Goal: Communication & Community: Ask a question

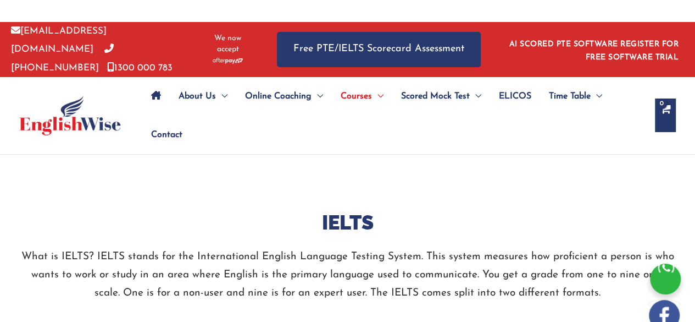
click at [161, 129] on span "Contact" at bounding box center [166, 134] width 31 height 38
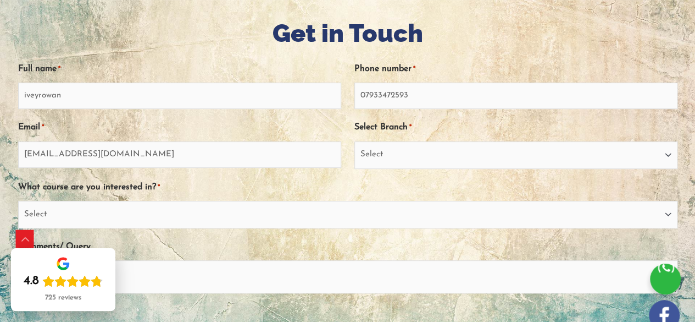
select select "Outside [GEOGRAPHIC_DATA]"
click at [355, 141] on select "Select [GEOGRAPHIC_DATA] [GEOGRAPHIC_DATA] [GEOGRAPHIC_DATA] EnglishWise Global…" at bounding box center [516, 154] width 323 height 27
click at [301, 209] on select "Select PTE NAATI IELTS OET General English" at bounding box center [348, 214] width 660 height 27
select select "General English"
click at [18, 201] on select "Select PTE NAATI IELTS OET General English" at bounding box center [348, 214] width 660 height 27
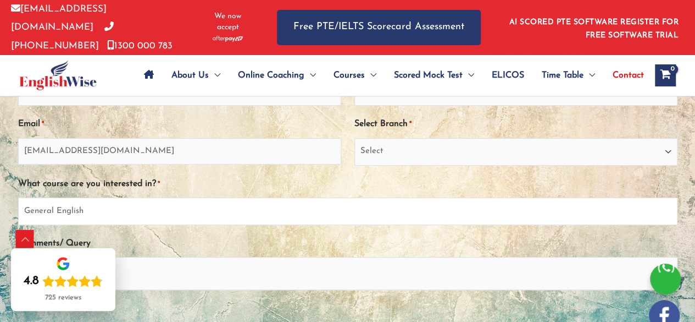
scroll to position [303, 0]
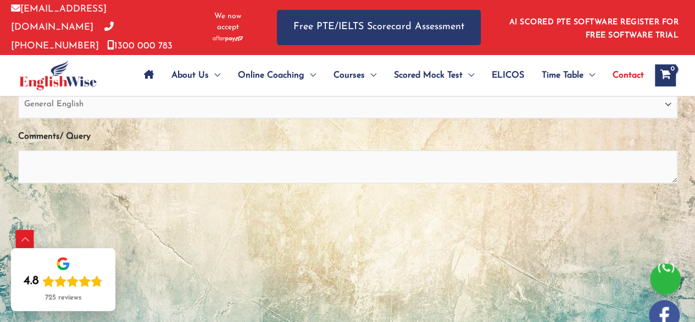
click at [295, 145] on div "Comments/ Query" at bounding box center [348, 158] width 660 height 63
click at [283, 159] on textarea "Comments/ Query" at bounding box center [348, 166] width 660 height 33
paste textarea "Guest Posting Backlinks Service: Hey Friend, Do you want guest posting service …"
type textarea "Guest Posting Backlinks Service: Hey Friend, Do you want guest posting service …"
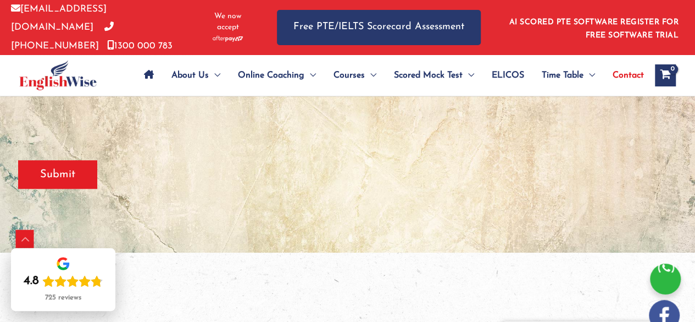
scroll to position [413, 0]
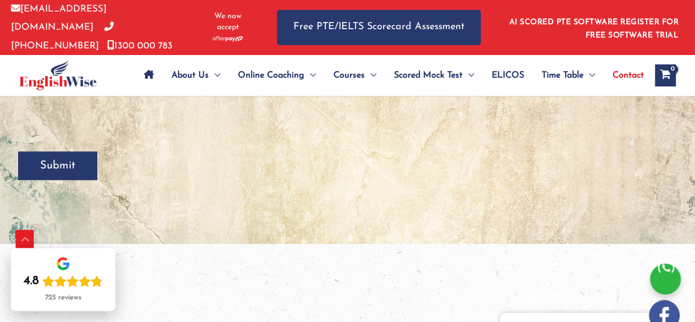
click at [56, 156] on input "Submit" at bounding box center [57, 165] width 79 height 29
click at [654, 272] on div at bounding box center [665, 278] width 31 height 31
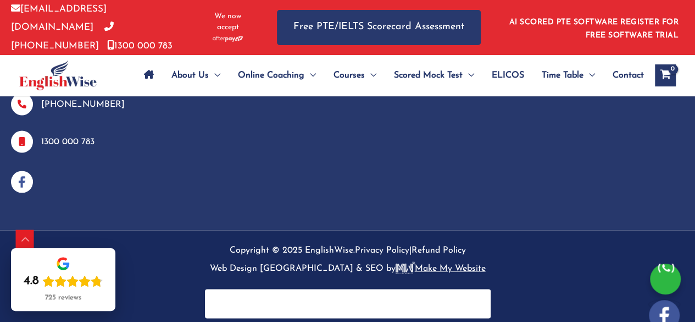
scroll to position [845, 0]
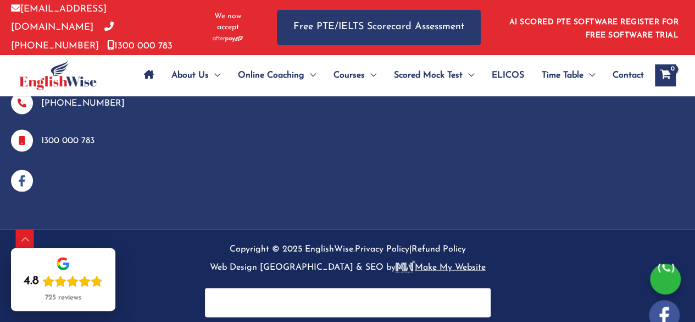
click at [14, 173] on img "Footer Widget 1" at bounding box center [22, 180] width 22 height 22
